Goal: Task Accomplishment & Management: Manage account settings

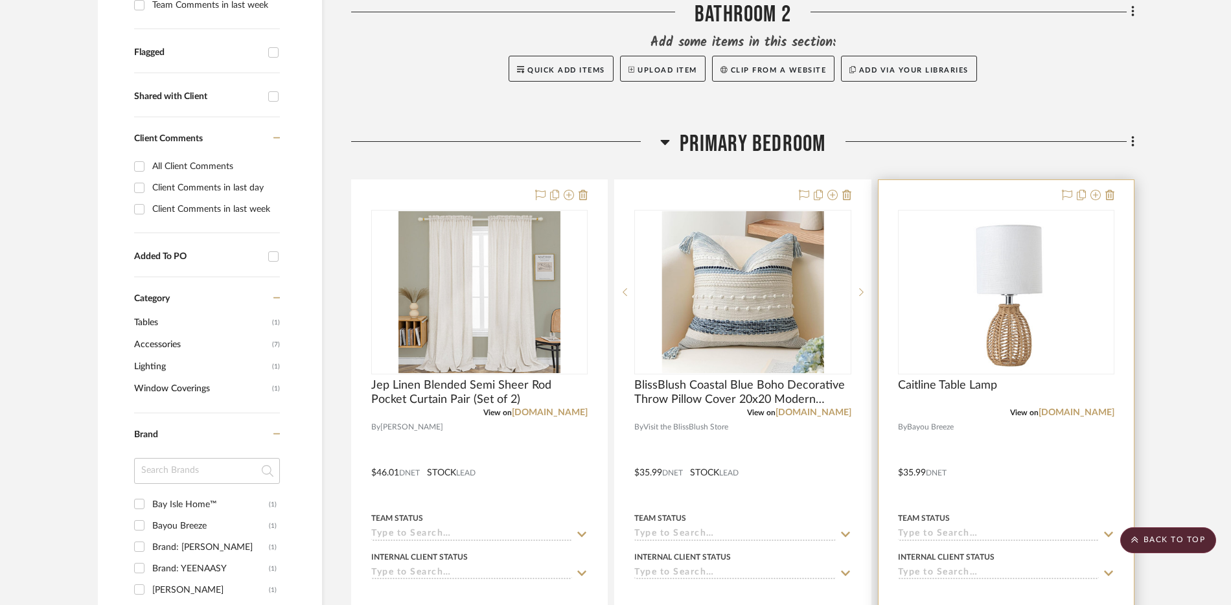
scroll to position [485, 0]
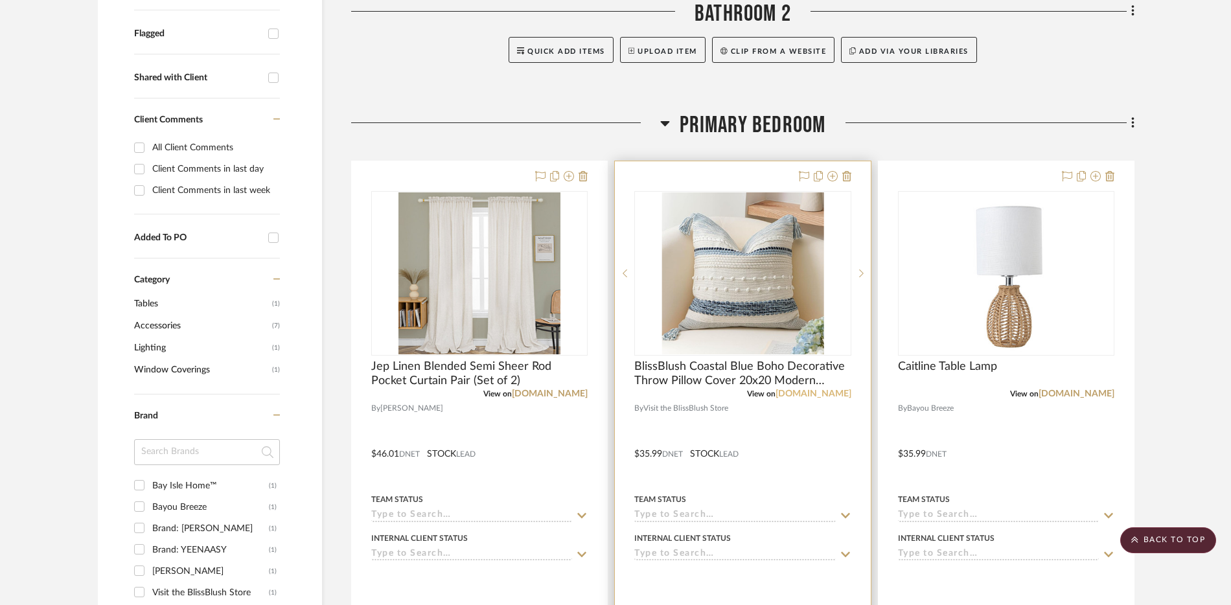
click at [820, 395] on link "[DOMAIN_NAME]" at bounding box center [814, 394] width 76 height 9
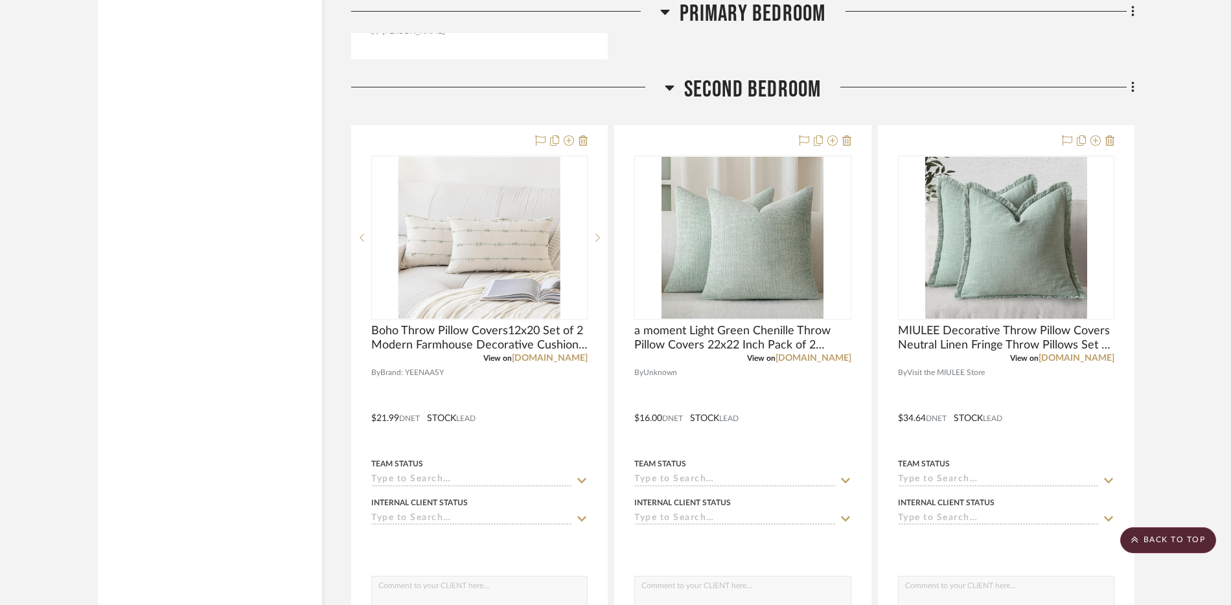
scroll to position [1719, 0]
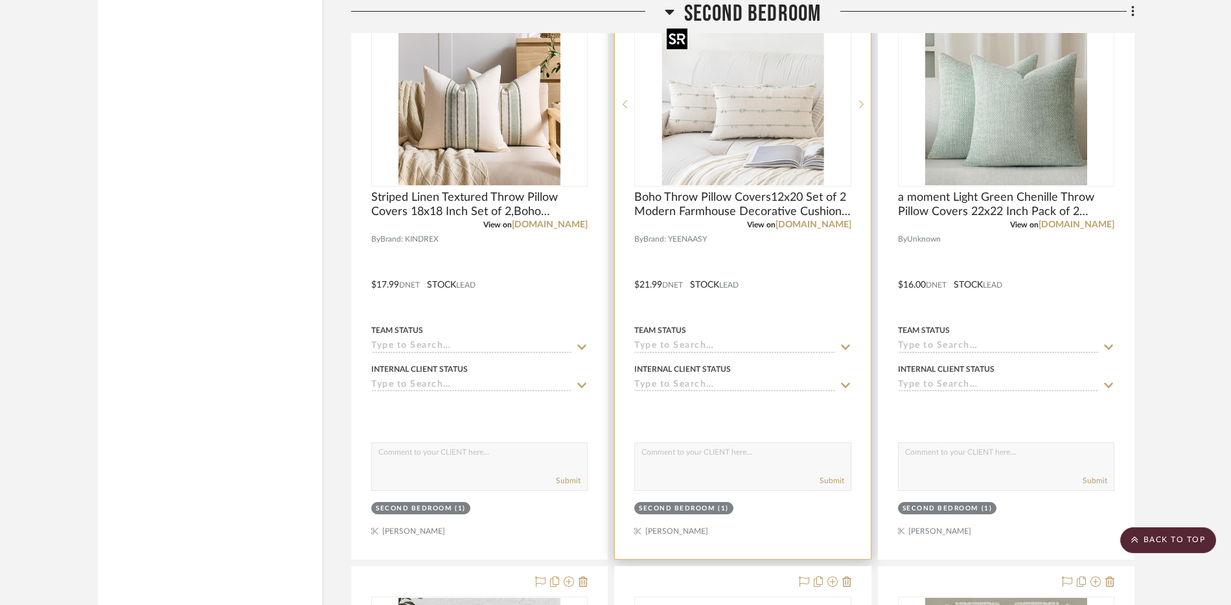
scroll to position [1851, 0]
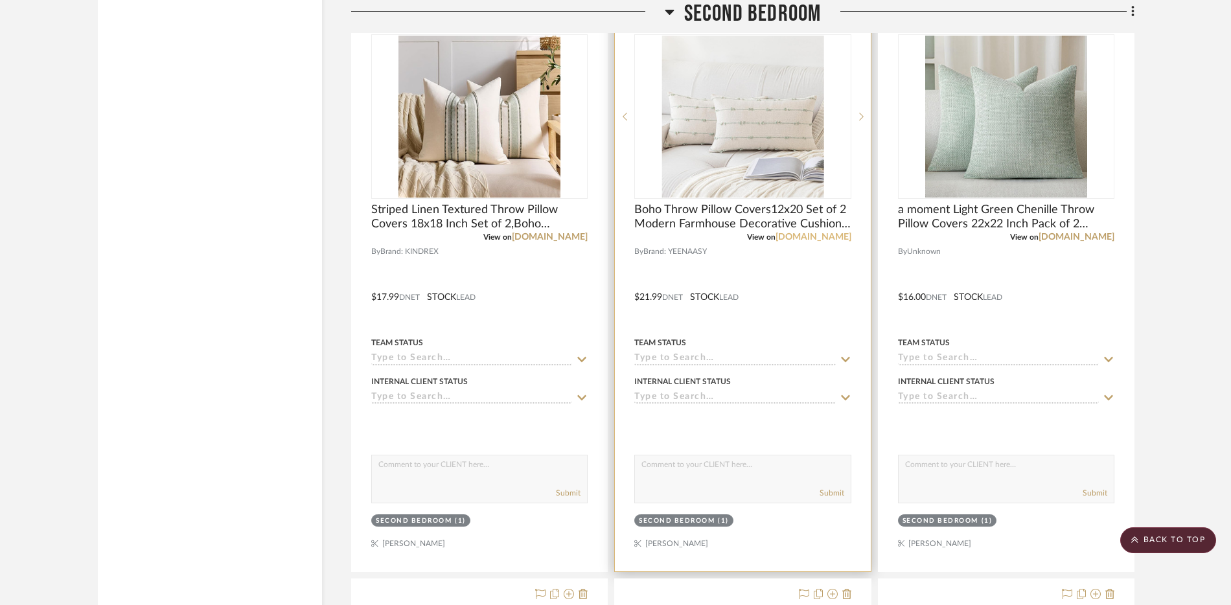
click at [827, 237] on link "[DOMAIN_NAME]" at bounding box center [814, 237] width 76 height 9
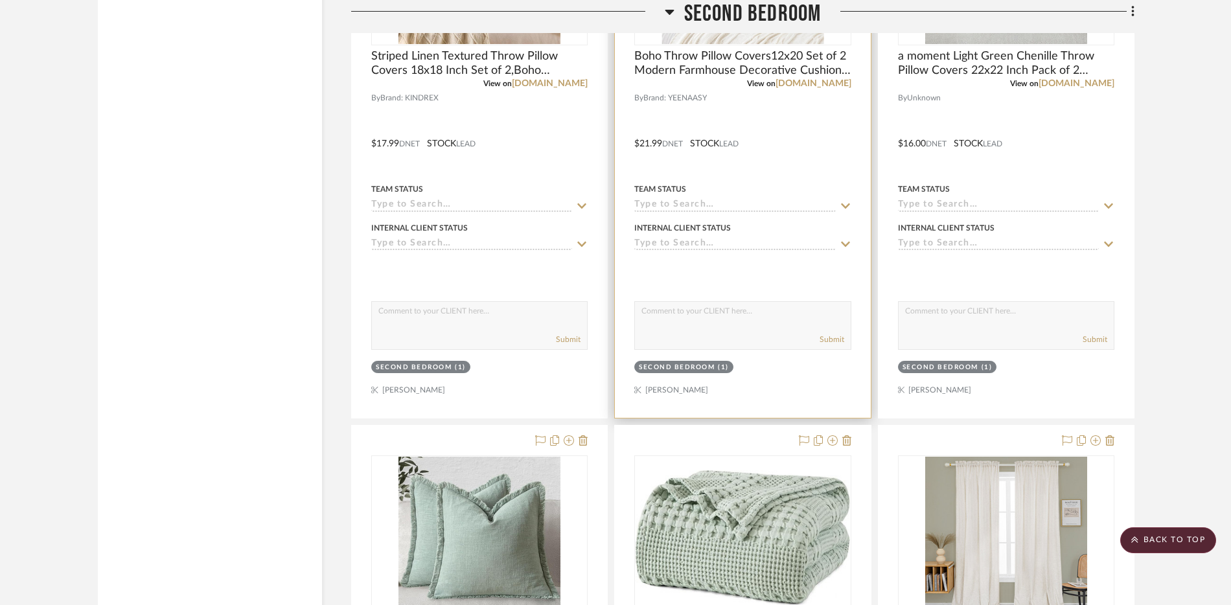
scroll to position [1662, 0]
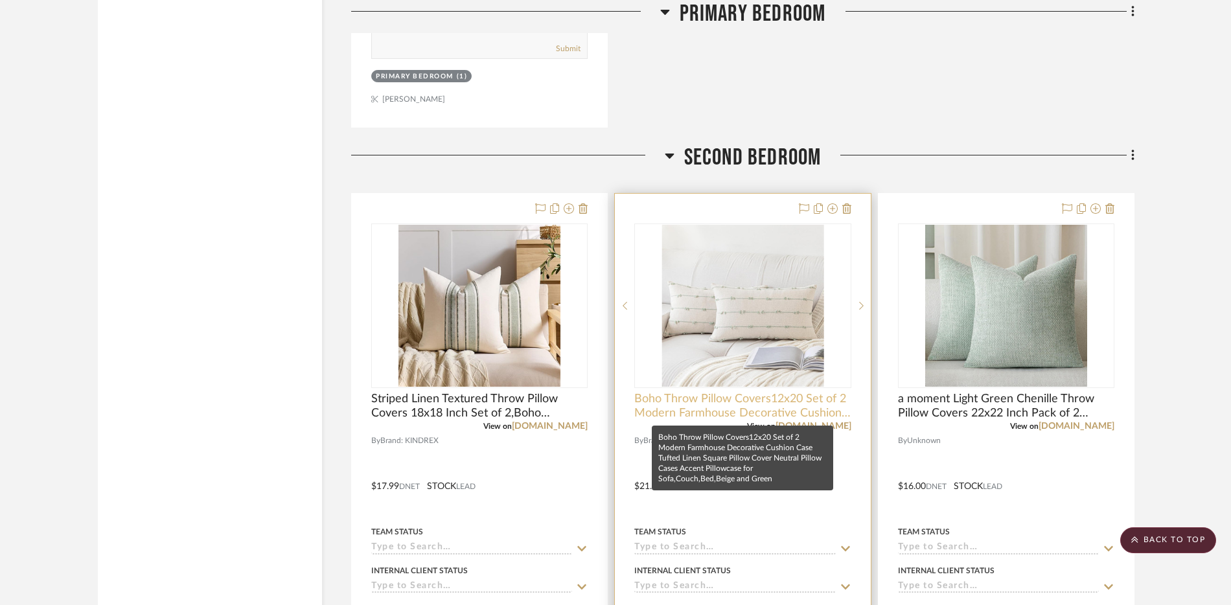
click at [646, 403] on span "Boho Throw Pillow Covers12x20 Set of 2 Modern Farmhouse Decorative Cushion Case…" at bounding box center [742, 406] width 216 height 29
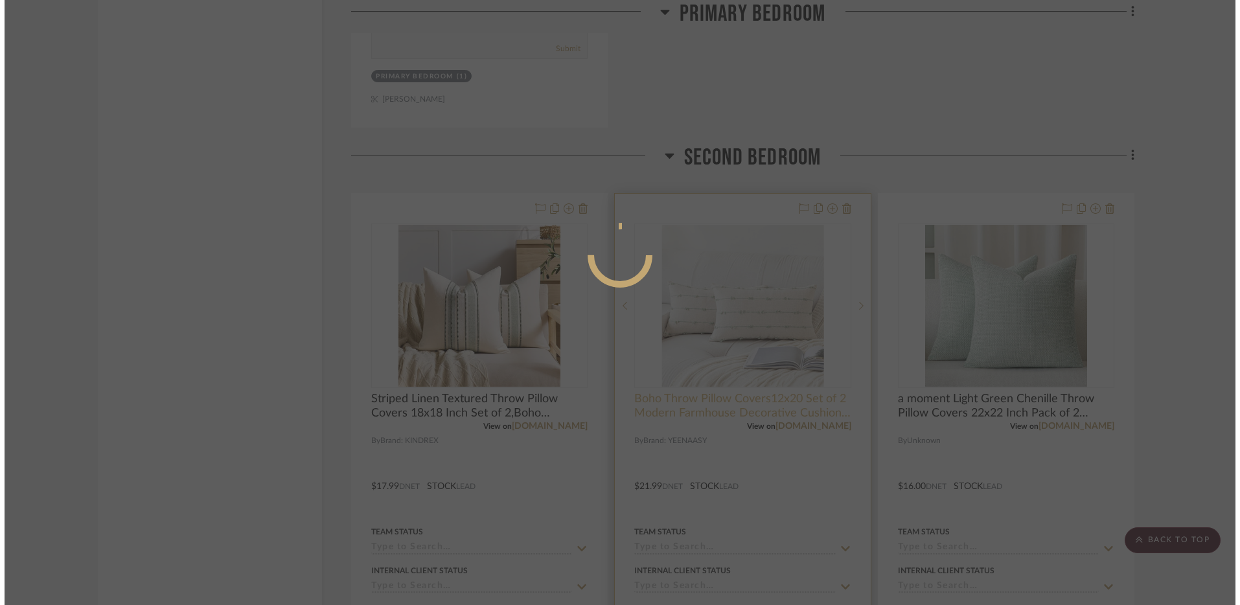
scroll to position [0, 0]
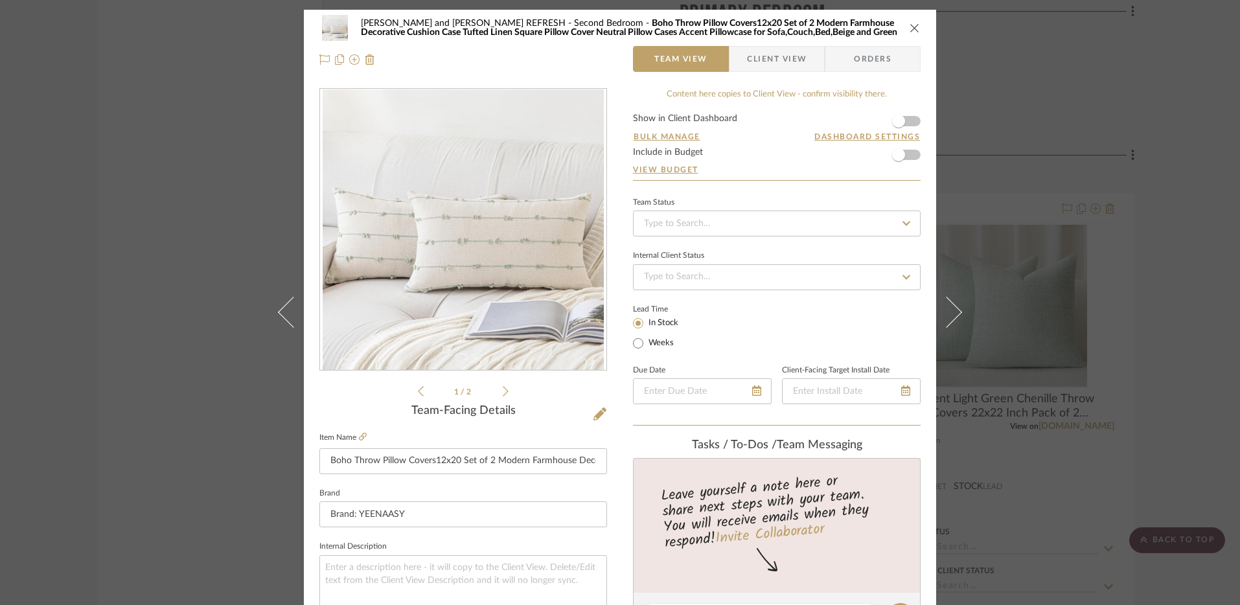
click at [727, 32] on span "Boho Throw Pillow Covers12x20 Set of 2 Modern Farmhouse Decorative Cushion Case…" at bounding box center [629, 28] width 537 height 18
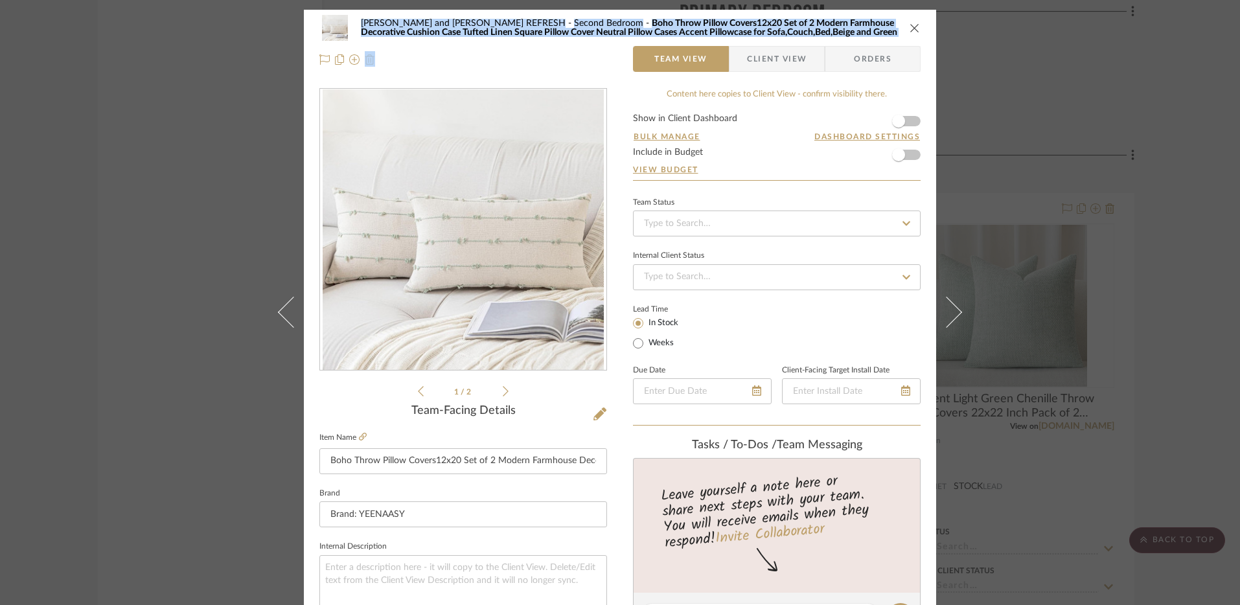
click at [727, 32] on span "Boho Throw Pillow Covers12x20 Set of 2 Modern Farmhouse Decorative Cushion Case…" at bounding box center [629, 28] width 537 height 18
click at [596, 25] on span "Boho Throw Pillow Covers12x20 Set of 2 Modern Farmhouse Decorative Cushion Case…" at bounding box center [629, 28] width 537 height 18
drag, startPoint x: 590, startPoint y: 23, endPoint x: 881, endPoint y: 31, distance: 291.8
click at [881, 31] on div "Michelle and Bruce Frauley REFRESH Second Bedroom Boho Throw Pillow Covers12x20…" at bounding box center [630, 28] width 538 height 18
copy span "Boho Throw Pillow Covers12x20 Set of 2 Modern Farmhouse Decorative Cushion Case…"
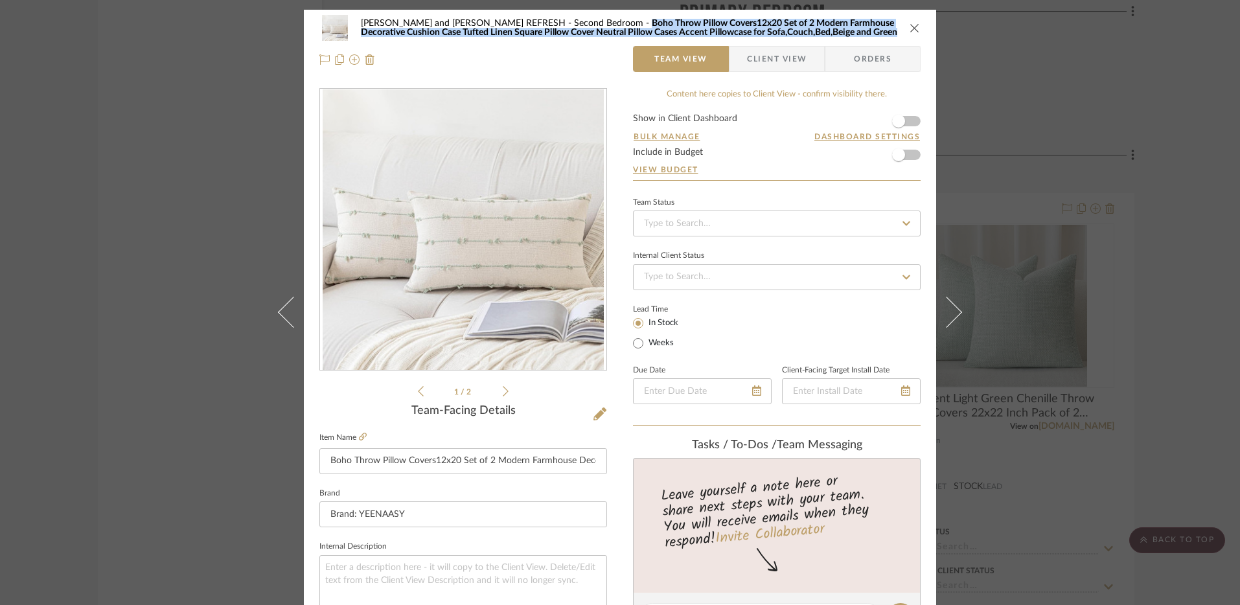
click at [776, 64] on span "Client View" at bounding box center [777, 59] width 60 height 26
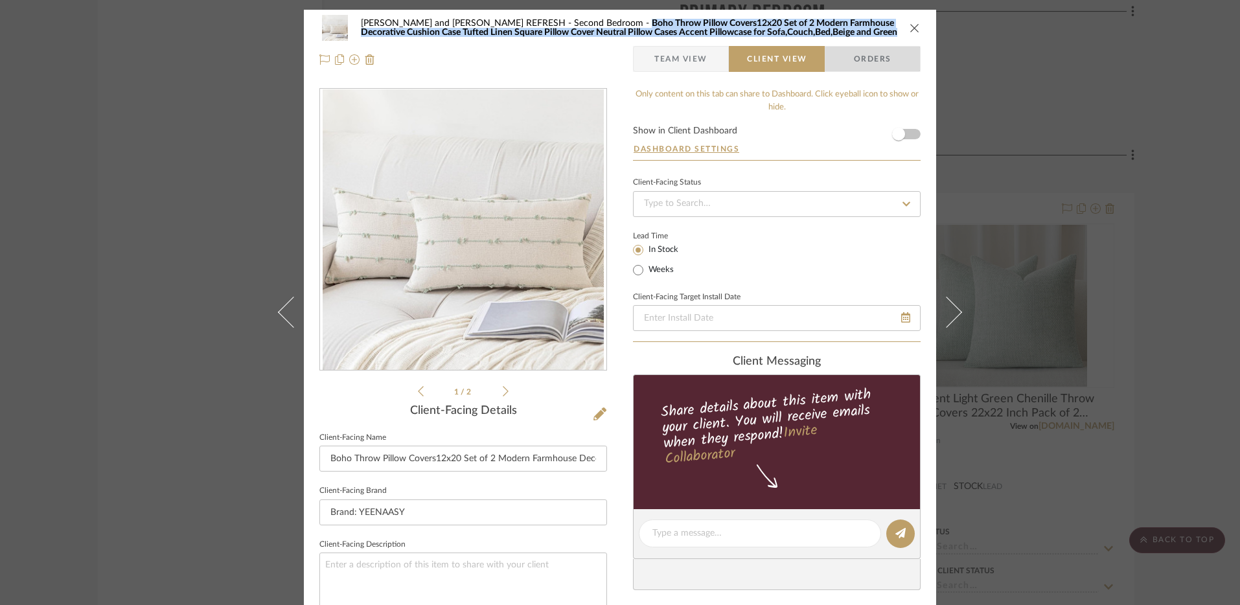
click at [848, 67] on span "Orders" at bounding box center [873, 59] width 66 height 26
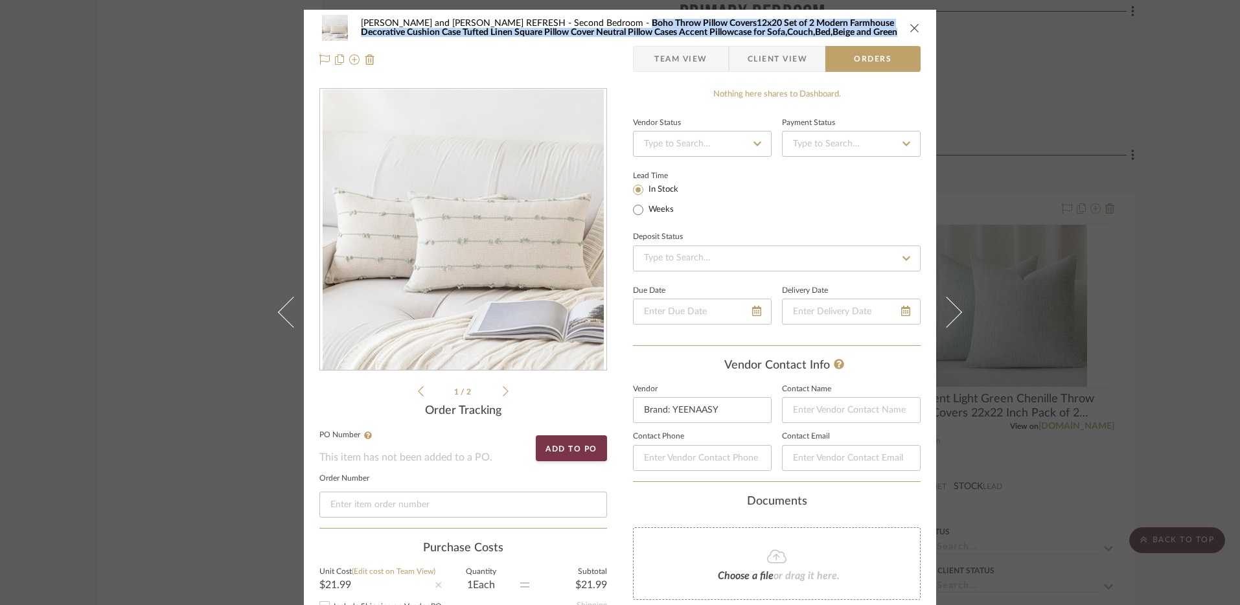
click at [658, 62] on span "Team View" at bounding box center [681, 59] width 53 height 26
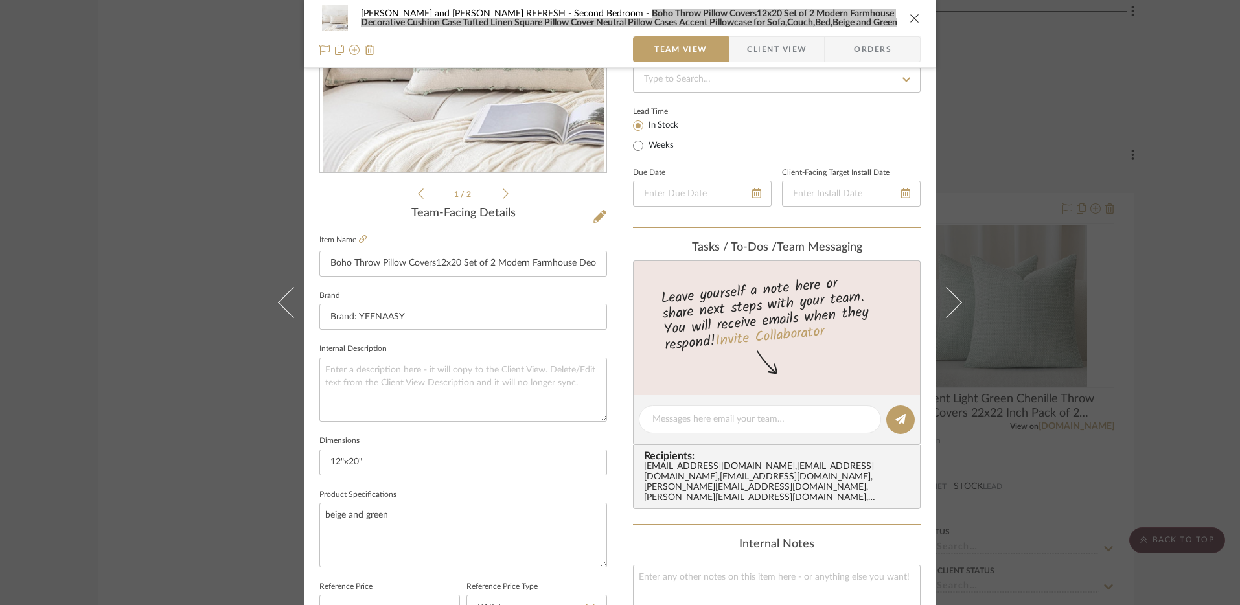
scroll to position [416, 0]
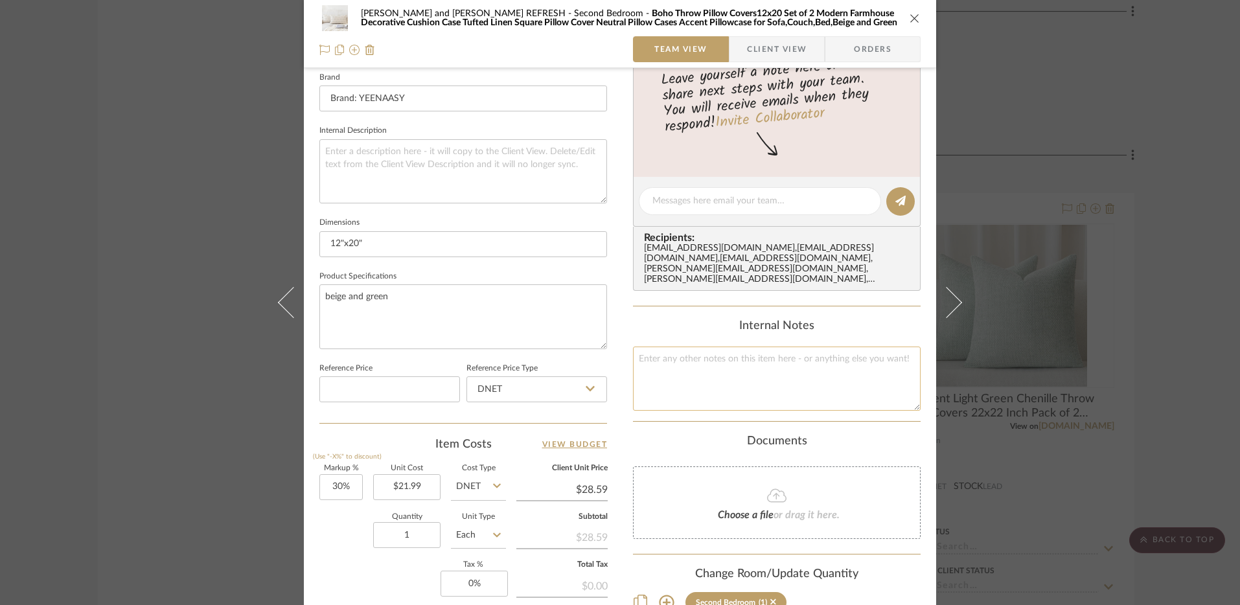
click at [661, 348] on textarea at bounding box center [777, 379] width 288 height 64
paste textarea "https://a.co/d/9sSbOSw"
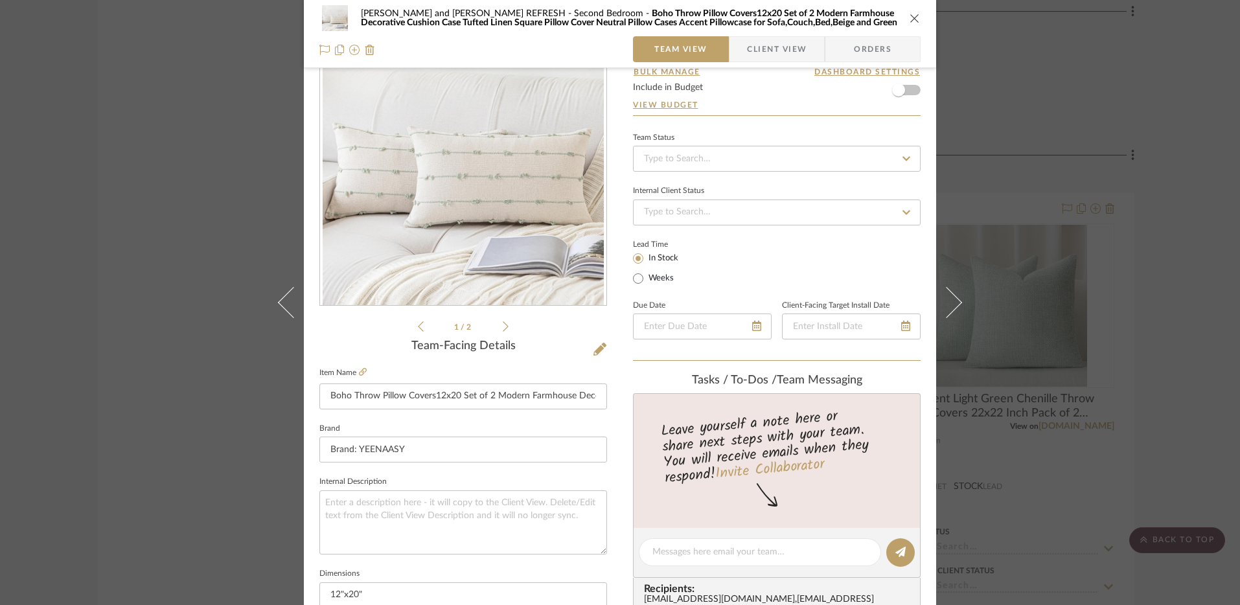
scroll to position [0, 0]
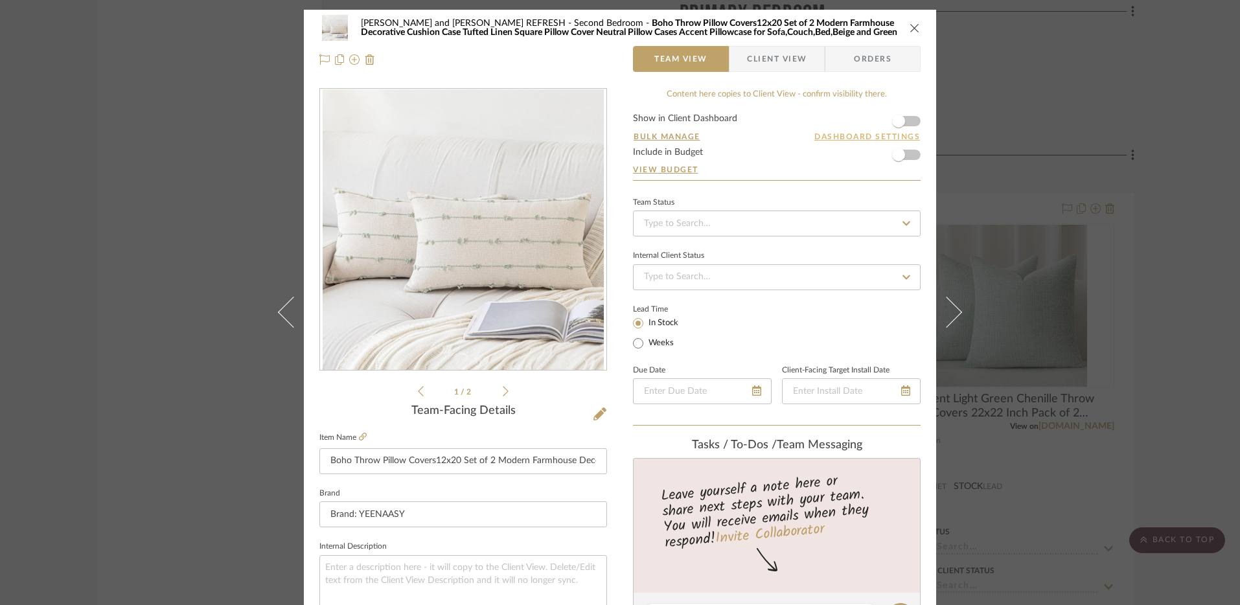
type textarea "correct link: https://a.co/d/9sSbOSw"
click at [833, 134] on button "Dashboard Settings" at bounding box center [867, 137] width 107 height 12
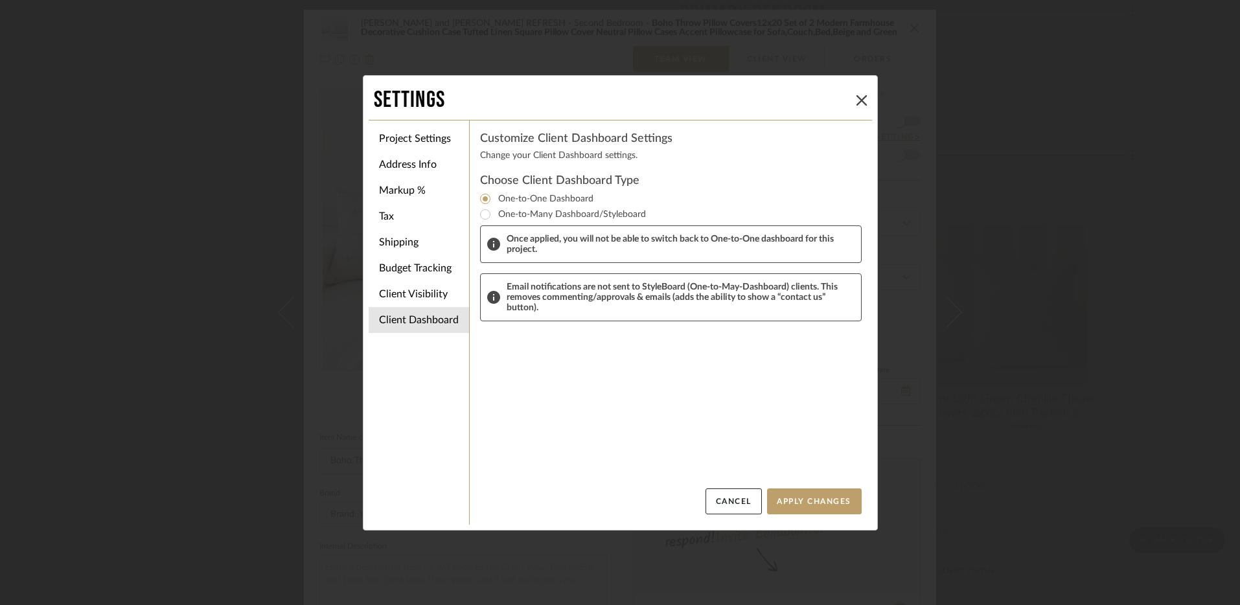
drag, startPoint x: 725, startPoint y: 500, endPoint x: 725, endPoint y: 486, distance: 13.6
click at [724, 500] on button "Cancel" at bounding box center [734, 502] width 56 height 26
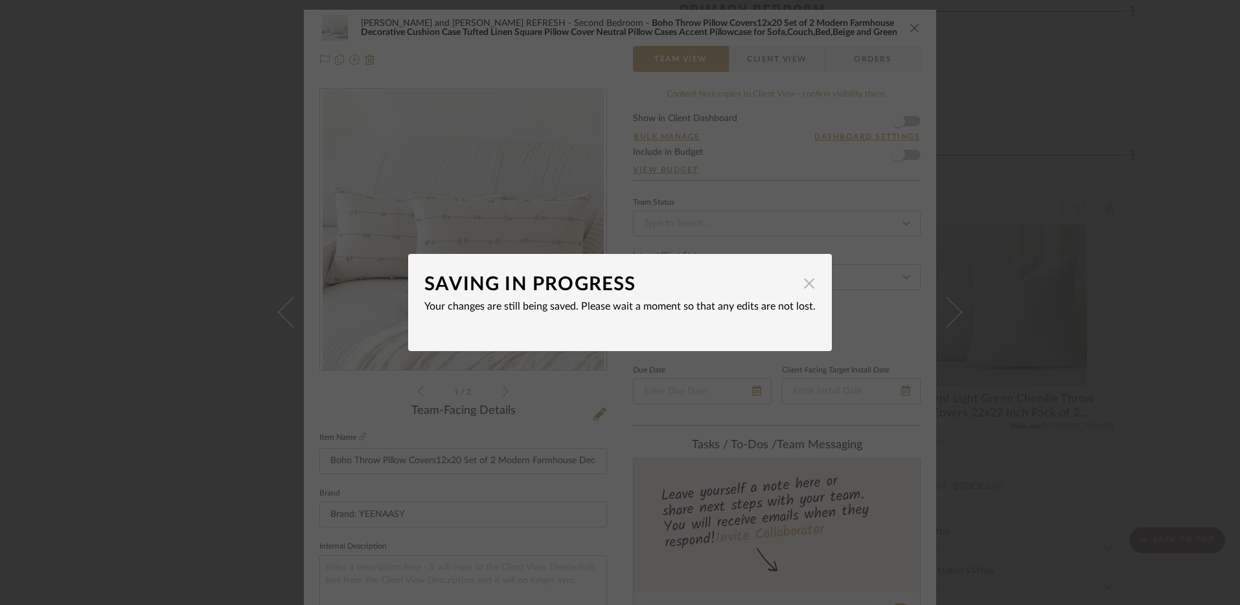
click at [802, 285] on span "button" at bounding box center [810, 283] width 26 height 26
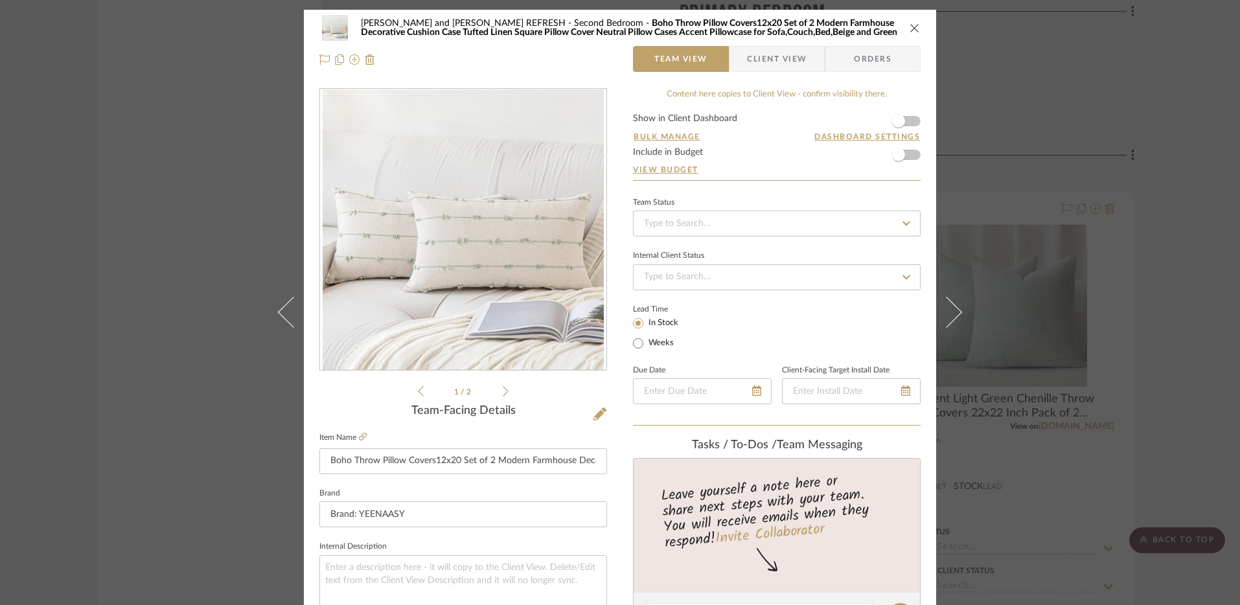
click at [910, 28] on icon "close" at bounding box center [915, 28] width 10 height 10
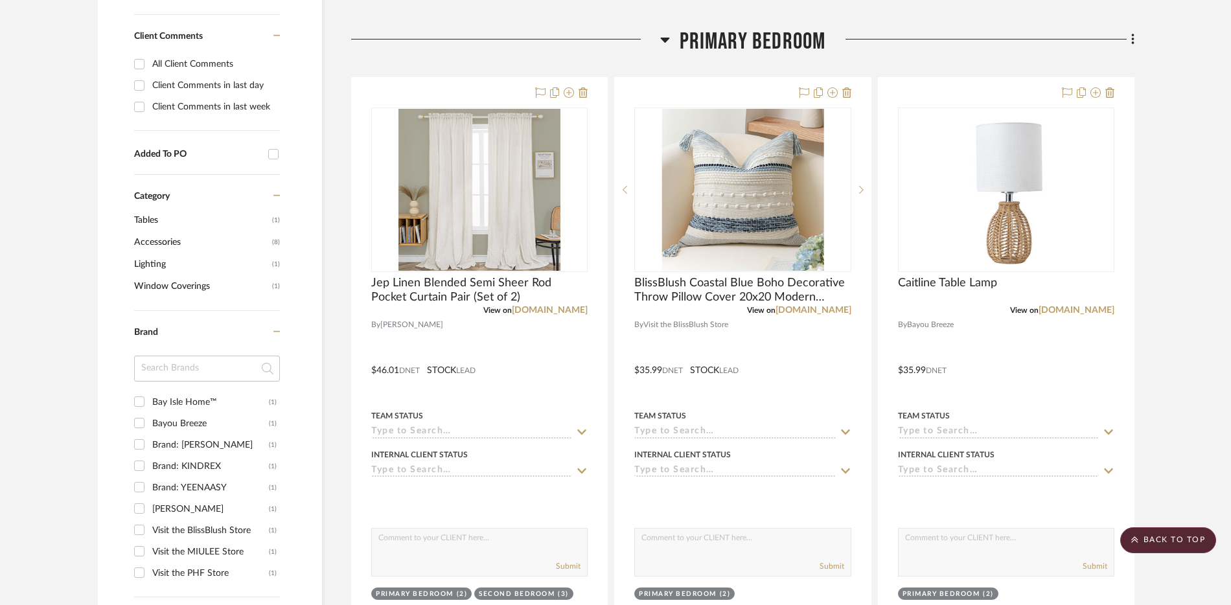
scroll to position [519, 0]
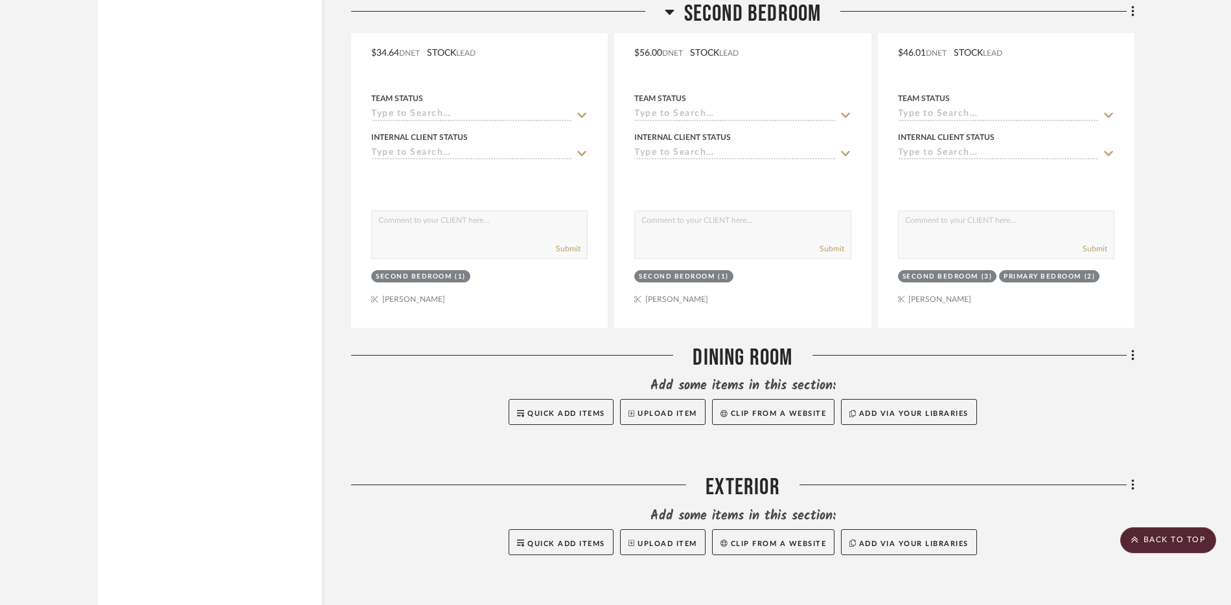
scroll to position [3121, 0]
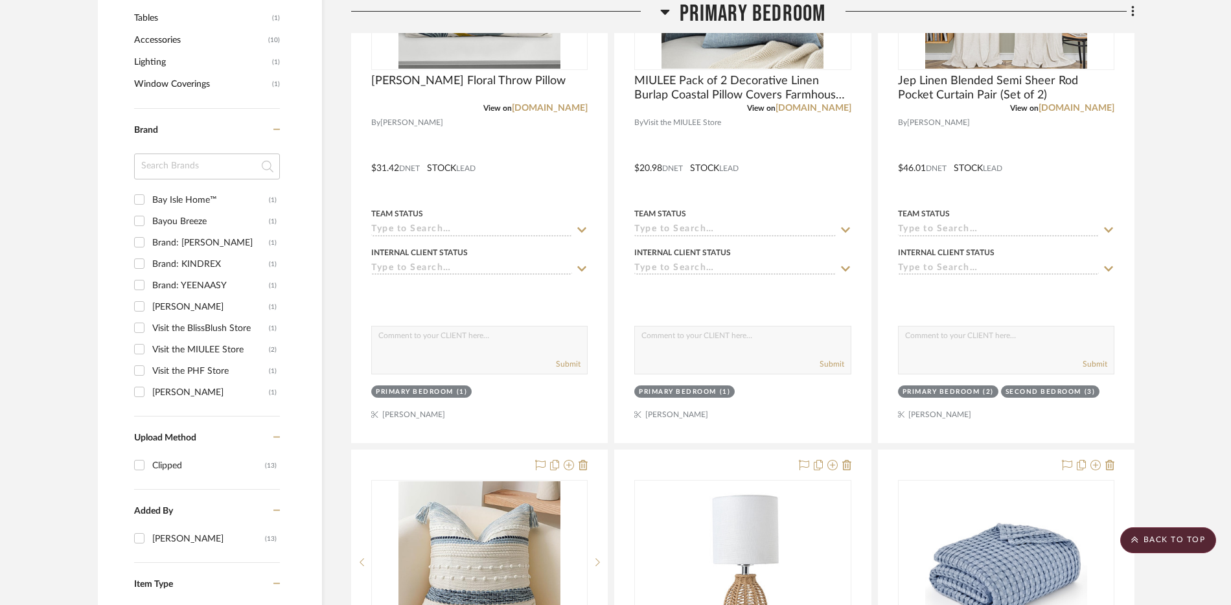
scroll to position [282, 0]
